Goal: Transaction & Acquisition: Purchase product/service

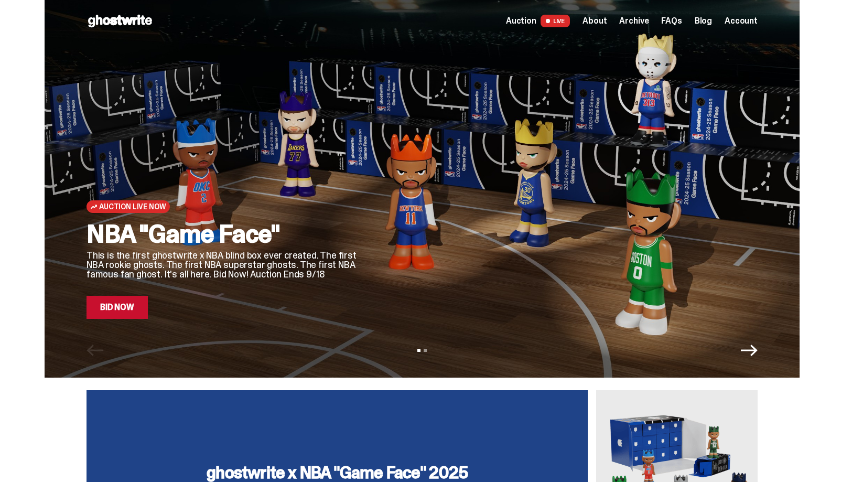
click at [141, 313] on link "Bid Now" at bounding box center [117, 307] width 61 height 23
click at [645, 25] on span "Archive" at bounding box center [633, 21] width 29 height 8
